Goal: Check status: Check status

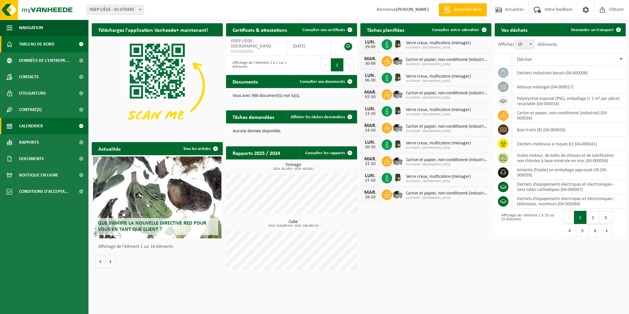
click at [29, 126] on span "Calendrier" at bounding box center [31, 126] width 24 height 16
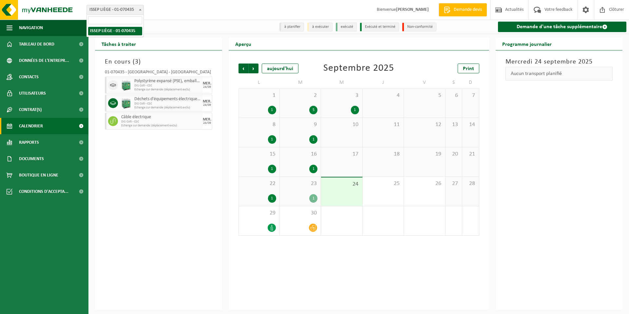
click at [140, 9] on b at bounding box center [140, 10] width 3 height 2
click at [172, 12] on div "Site: [GEOGRAPHIC_DATA] - 01-070435 [GEOGRAPHIC_DATA] - 01-070435 Bienvenue [PE…" at bounding box center [314, 10] width 629 height 20
click at [254, 69] on span "Suivant" at bounding box center [254, 69] width 10 height 10
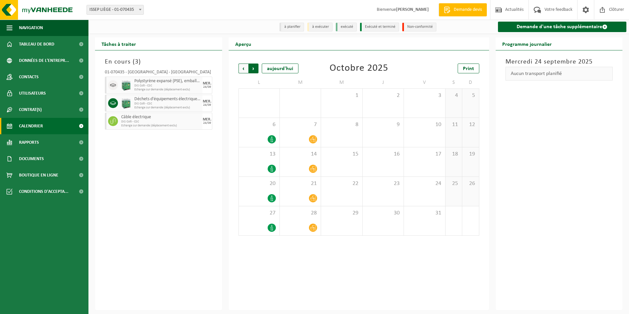
click at [244, 71] on span "Précédent" at bounding box center [244, 69] width 10 height 10
